Goal: Task Accomplishment & Management: Manage account settings

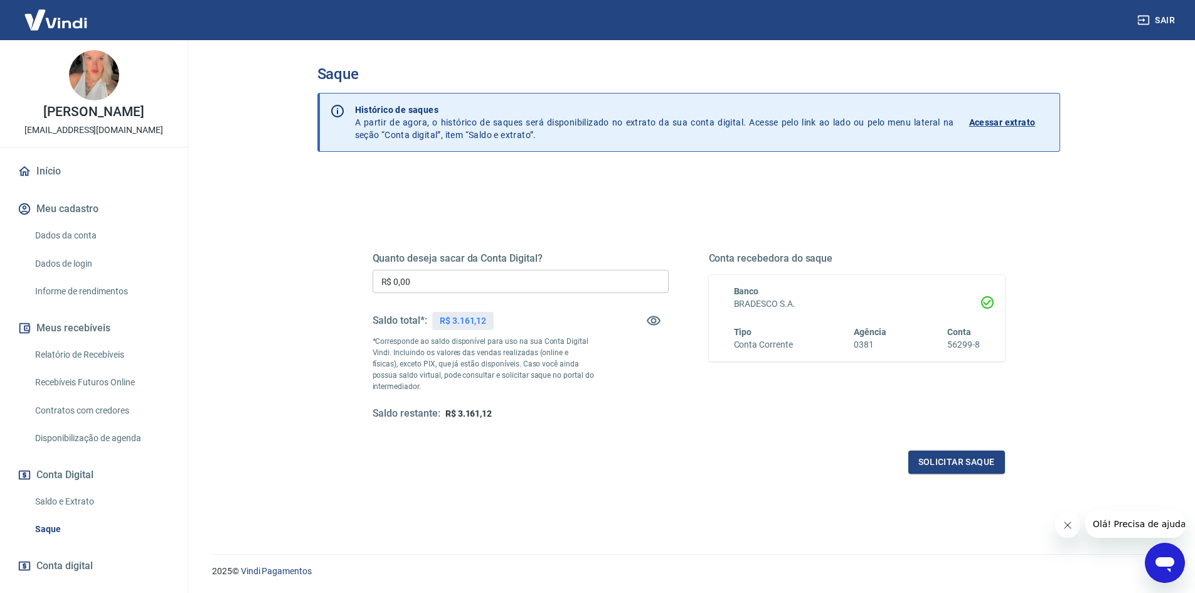
click at [454, 280] on input "R$ 0,00" at bounding box center [520, 281] width 296 height 23
type input "R$ 3.161,12"
click at [937, 455] on button "Solicitar saque" at bounding box center [956, 461] width 97 height 23
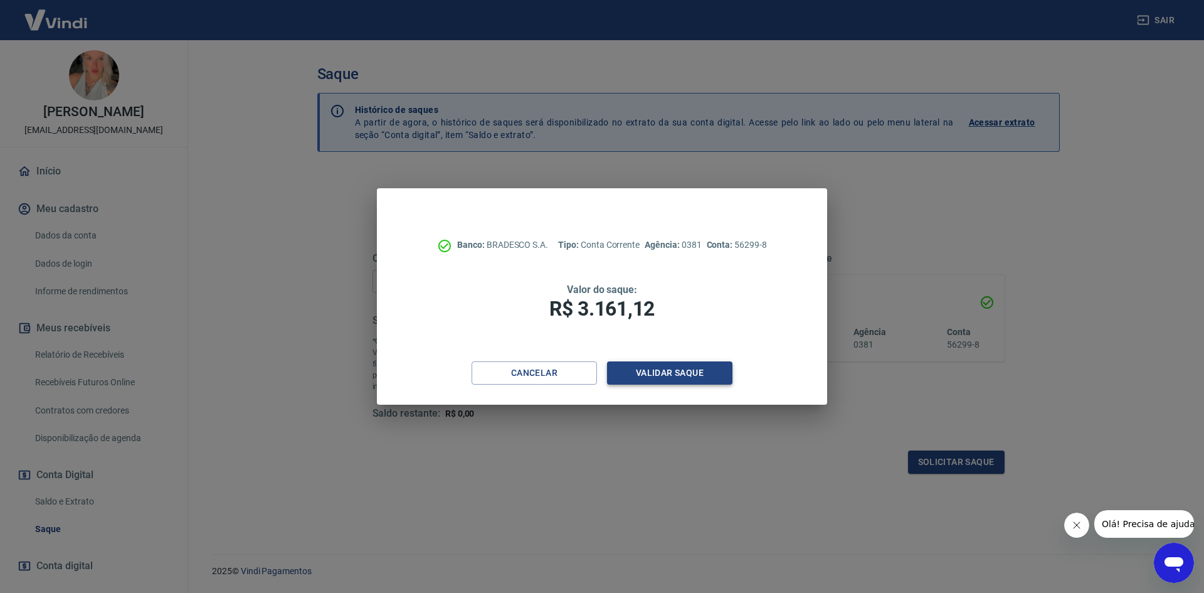
click at [648, 368] on button "Validar saque" at bounding box center [669, 372] width 125 height 23
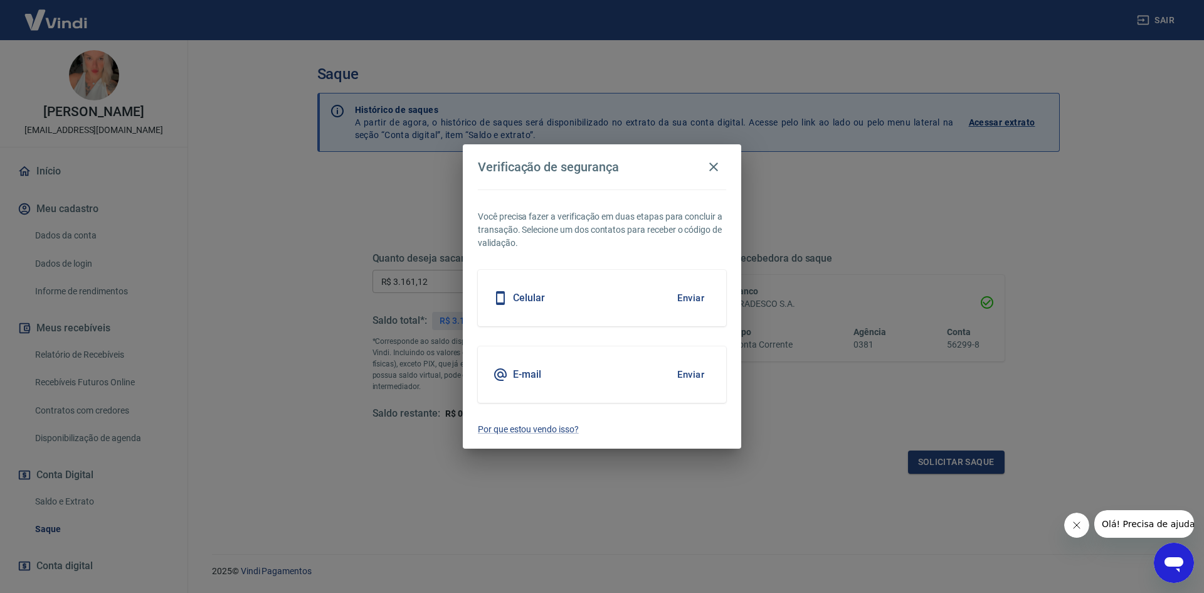
click at [687, 376] on button "Enviar" at bounding box center [690, 374] width 41 height 26
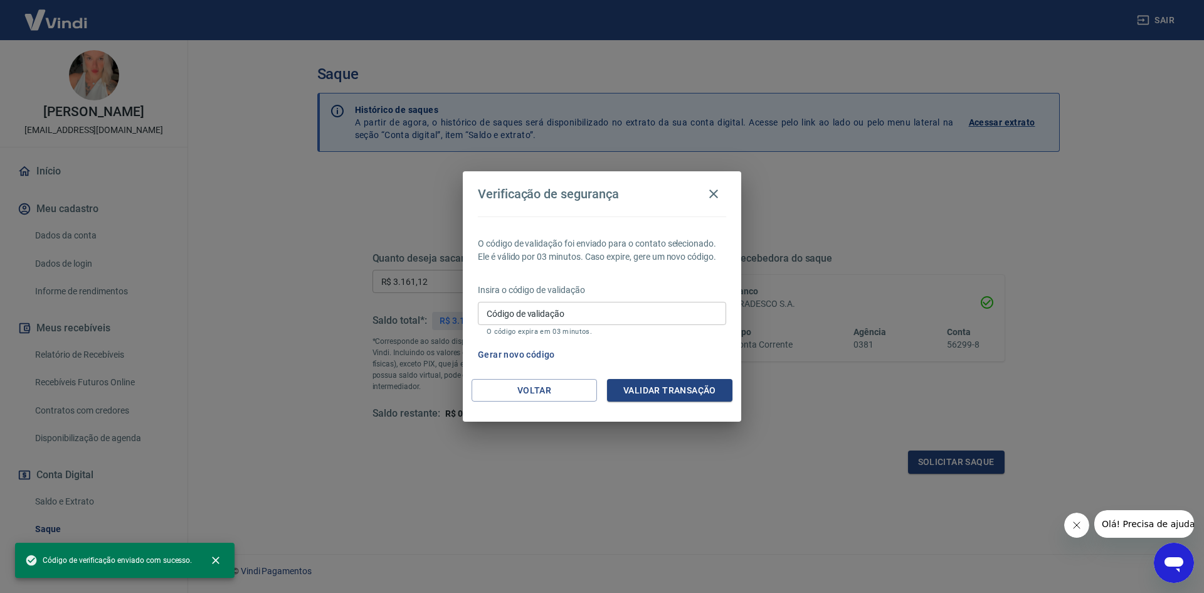
click at [542, 314] on input "Código de validação" at bounding box center [602, 313] width 248 height 23
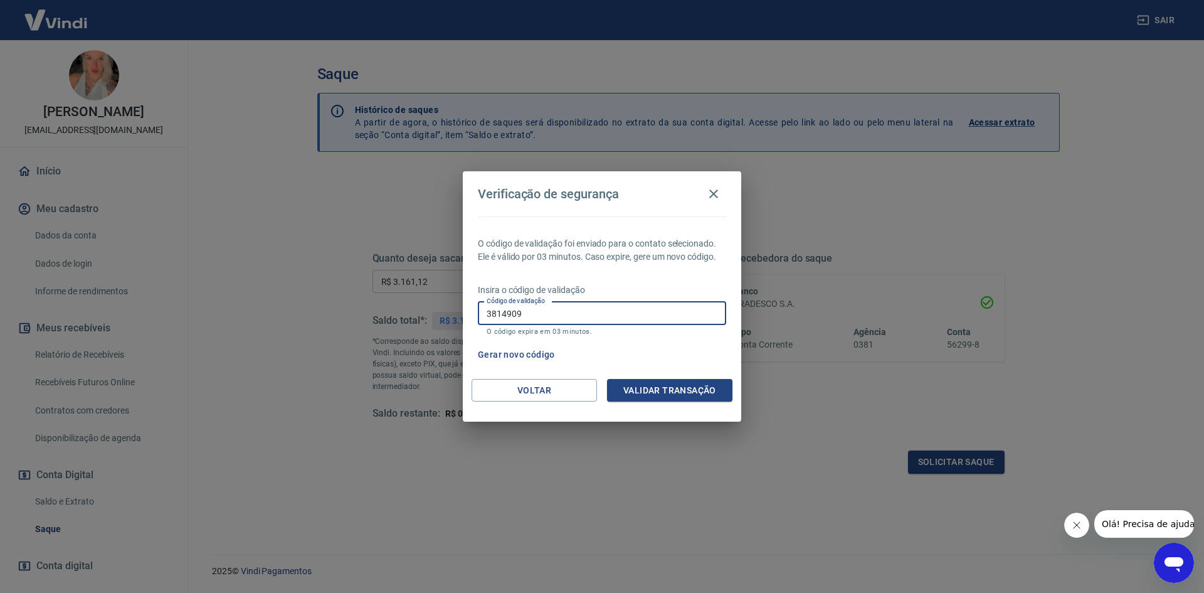
click at [501, 314] on input "3814909" at bounding box center [602, 313] width 248 height 23
type input "384909"
click at [645, 383] on button "Validar transação" at bounding box center [669, 390] width 125 height 23
